Goal: Task Accomplishment & Management: Manage account settings

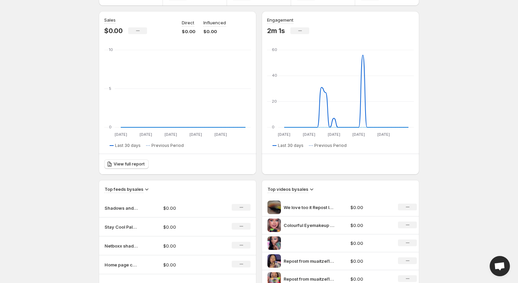
scroll to position [81, 0]
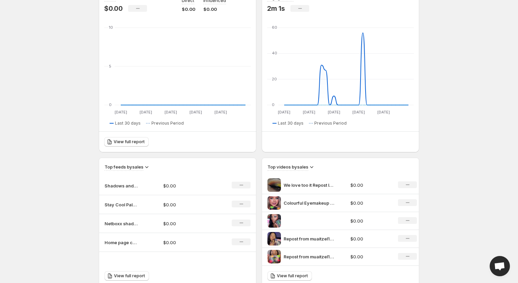
click at [383, 190] on td "$0.00" at bounding box center [370, 185] width 44 height 18
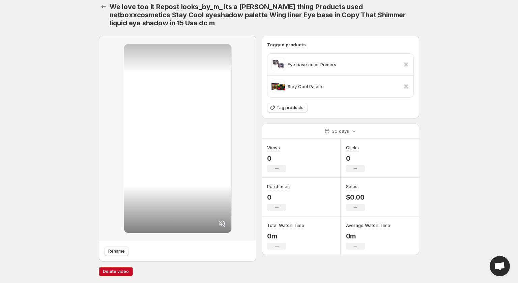
scroll to position [6, 0]
click at [106, 10] on button "Settings" at bounding box center [103, 6] width 9 height 9
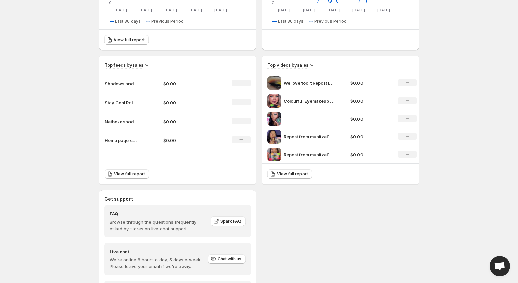
scroll to position [183, 0]
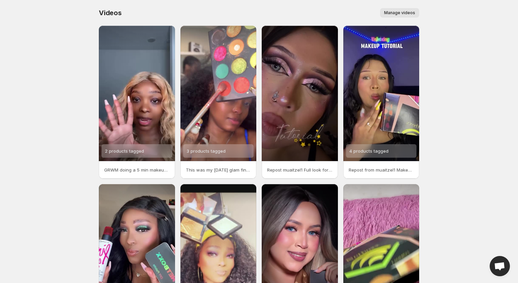
click at [411, 15] on span "Manage videos" at bounding box center [399, 12] width 31 height 5
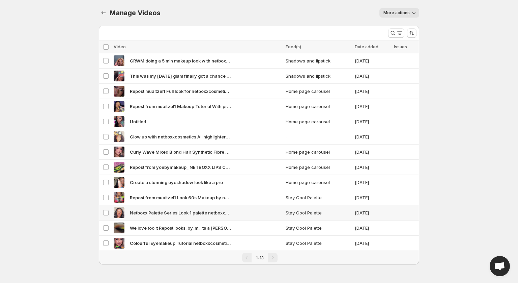
click at [215, 211] on span "Netboxx Palette Series Look 1 palette netboxxcosmetics" at bounding box center [180, 212] width 101 height 7
click at [408, 48] on span "Delete" at bounding box center [406, 46] width 13 height 5
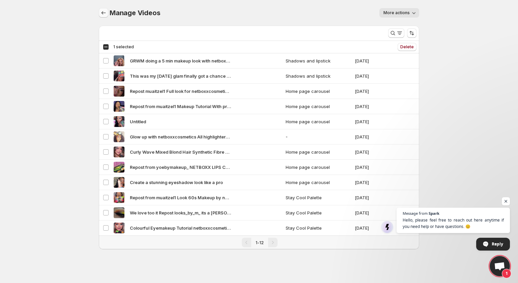
click at [105, 10] on icon "Manage Videos" at bounding box center [103, 12] width 7 height 7
